Goal: Task Accomplishment & Management: Manage account settings

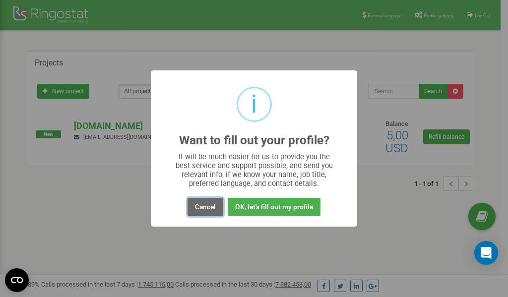
click at [208, 207] on button "Cancel" at bounding box center [205, 207] width 36 height 18
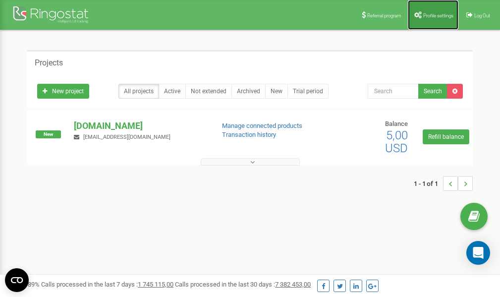
click at [439, 15] on span "Profile settings" at bounding box center [438, 15] width 30 height 5
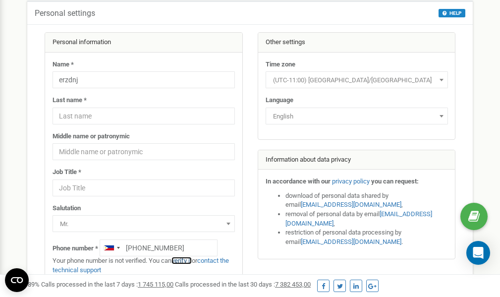
click at [188, 261] on link "verify it" at bounding box center [182, 260] width 20 height 7
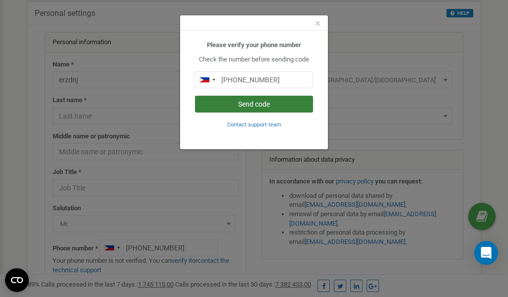
click at [276, 107] on button "Send code" at bounding box center [254, 104] width 118 height 17
